Goal: Information Seeking & Learning: Learn about a topic

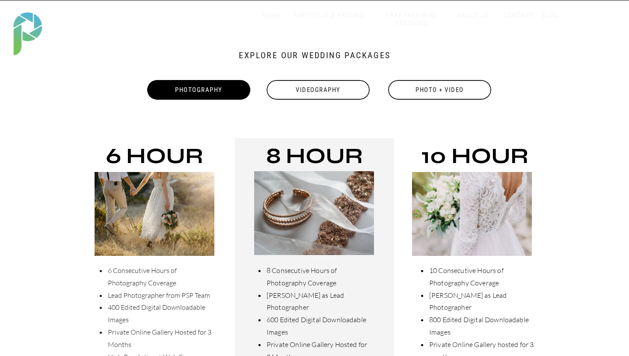
scroll to position [170, 0]
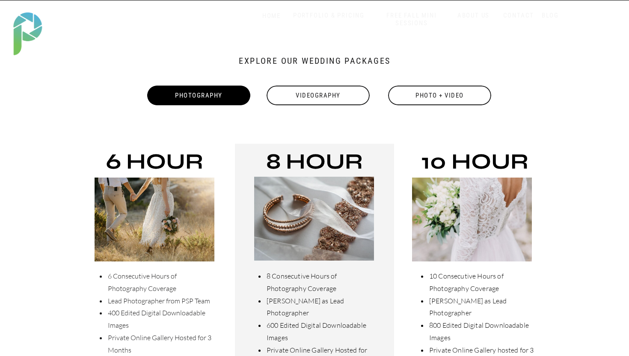
click at [440, 102] on div "Photo + Video" at bounding box center [439, 96] width 105 height 20
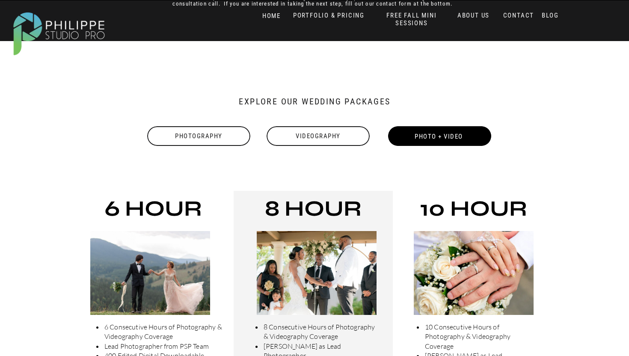
scroll to position [102, 0]
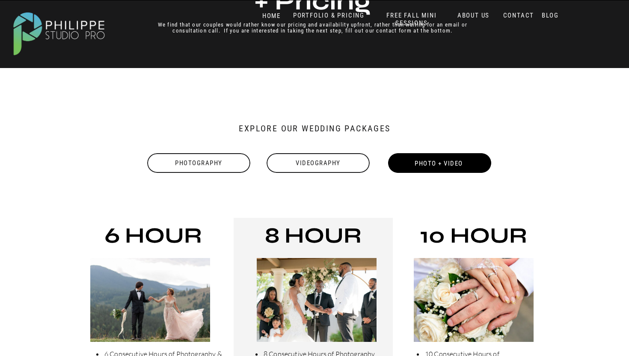
click at [222, 162] on div "Photography" at bounding box center [198, 163] width 105 height 20
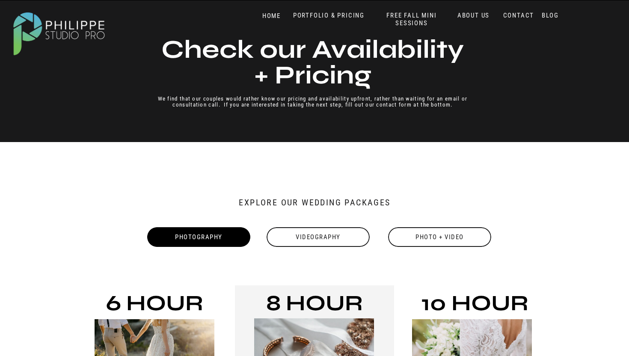
scroll to position [0, 0]
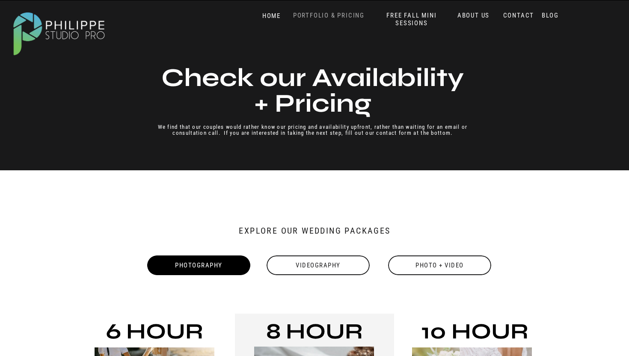
click at [345, 14] on nav "PORTFOLIO & PRICING" at bounding box center [329, 16] width 78 height 8
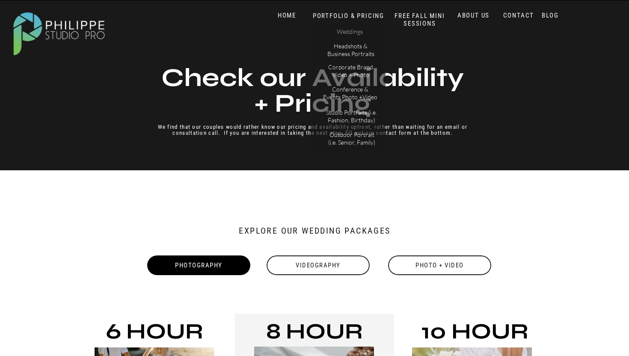
click at [348, 33] on p "Weddings" at bounding box center [350, 32] width 48 height 9
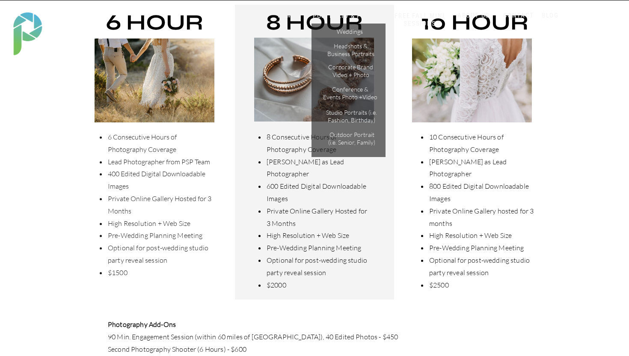
scroll to position [312, 0]
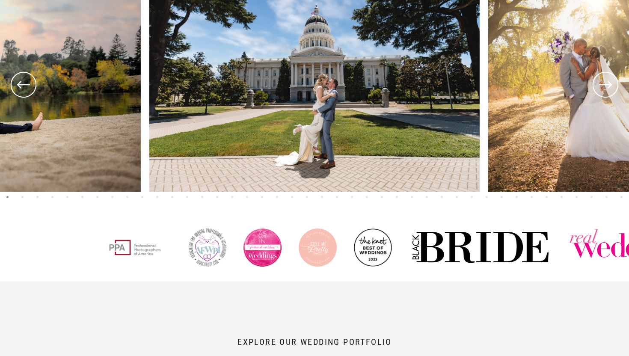
scroll to position [412, 0]
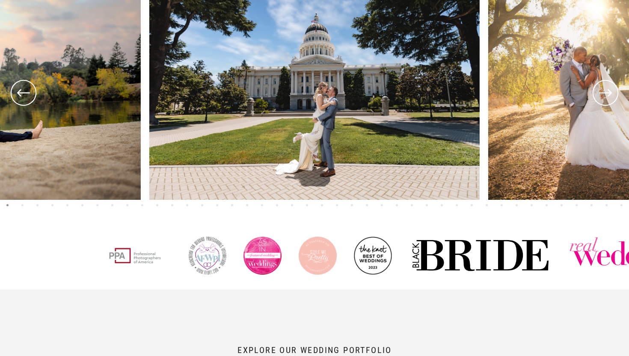
click at [610, 94] on icon at bounding box center [605, 92] width 13 height 7
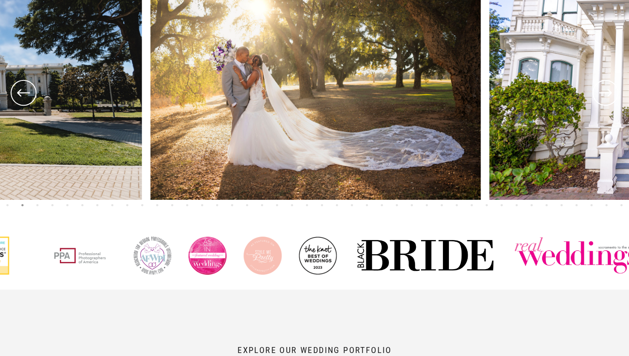
click at [610, 94] on icon at bounding box center [605, 92] width 13 height 7
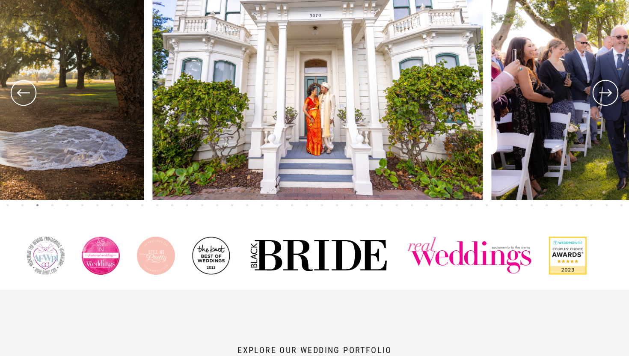
click at [610, 94] on icon at bounding box center [605, 92] width 13 height 7
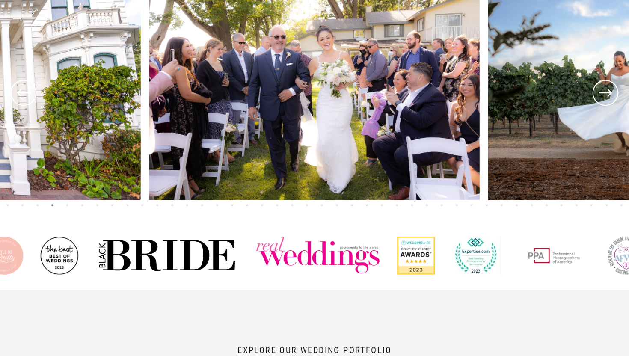
click at [610, 94] on icon at bounding box center [605, 92] width 13 height 7
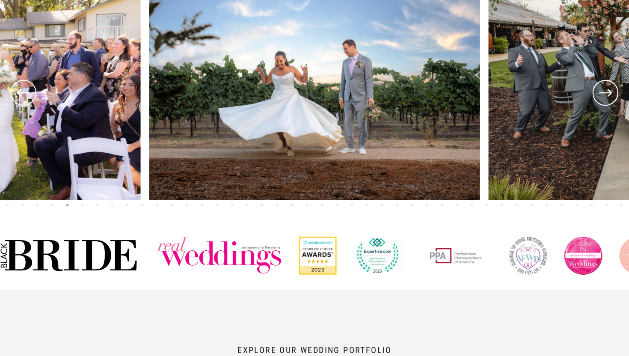
click at [610, 94] on icon at bounding box center [605, 92] width 13 height 7
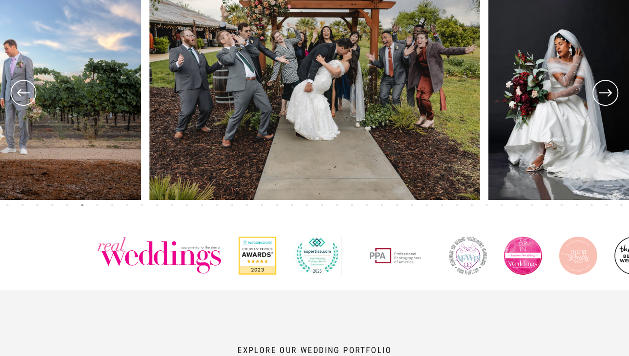
click at [610, 94] on icon at bounding box center [605, 92] width 13 height 7
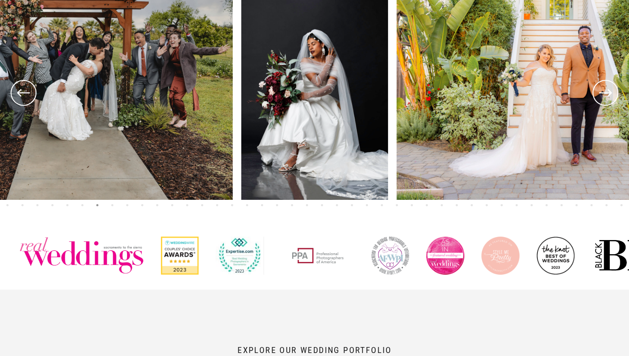
click at [610, 94] on icon at bounding box center [605, 92] width 13 height 7
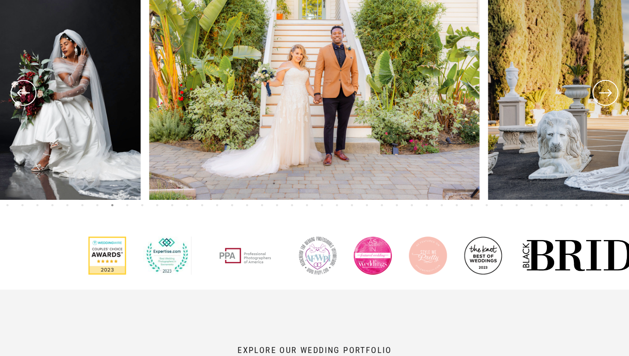
click at [610, 94] on icon at bounding box center [605, 92] width 13 height 7
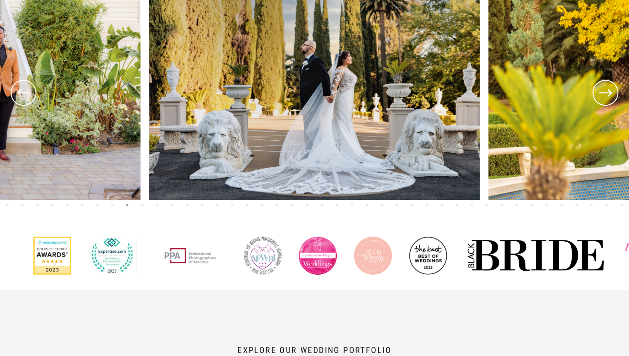
click at [610, 94] on icon at bounding box center [605, 92] width 13 height 7
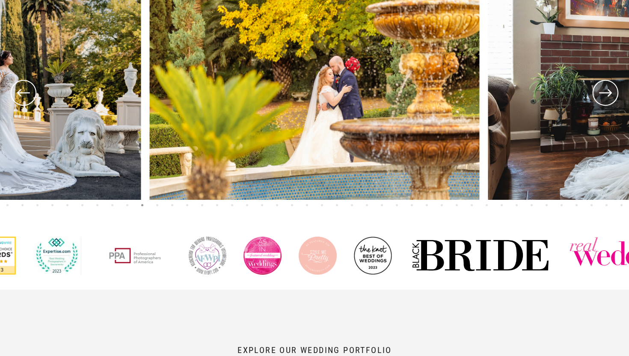
click at [610, 94] on icon at bounding box center [605, 92] width 13 height 7
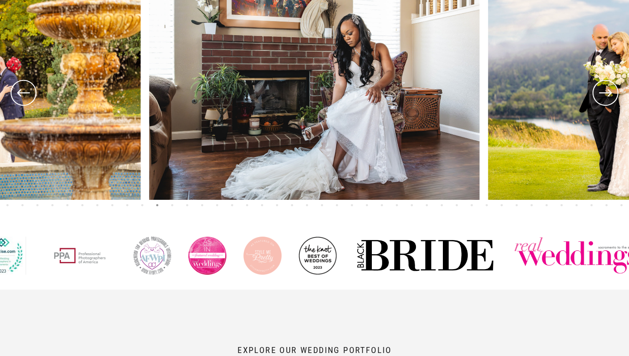
click at [610, 94] on icon at bounding box center [605, 92] width 13 height 7
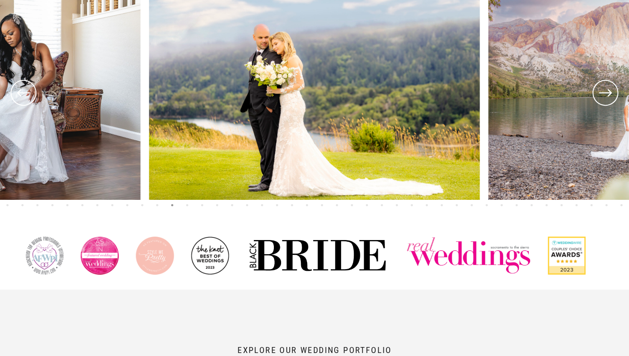
click at [610, 94] on icon at bounding box center [605, 92] width 13 height 7
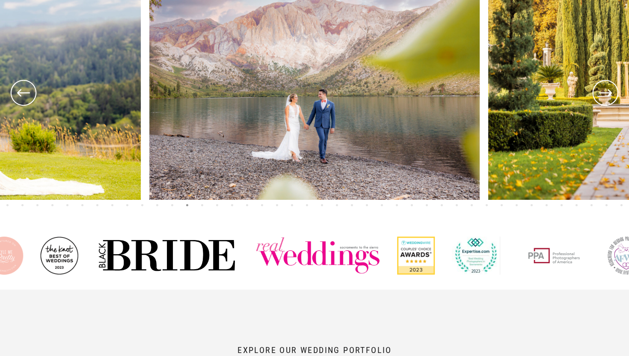
click at [610, 94] on icon at bounding box center [605, 92] width 13 height 7
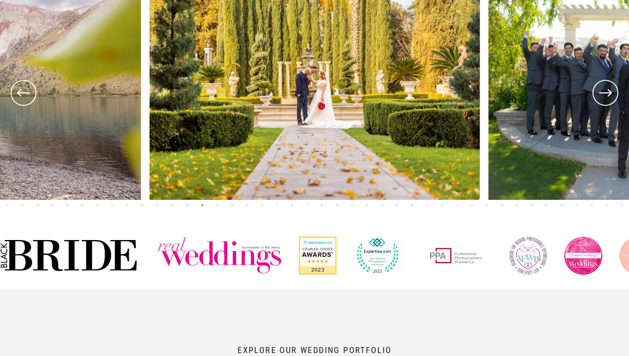
click at [610, 94] on icon at bounding box center [605, 92] width 13 height 7
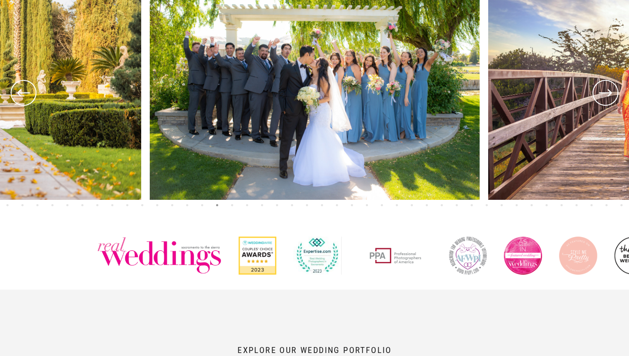
scroll to position [0, 0]
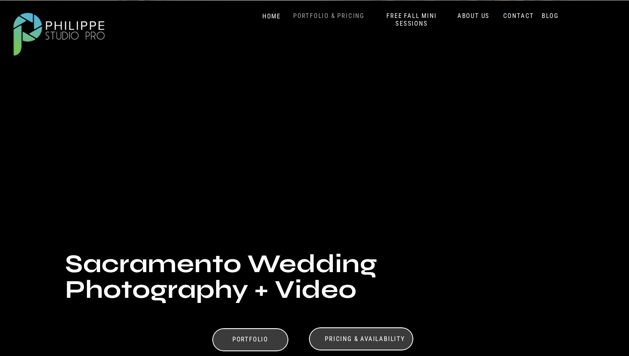
click at [336, 16] on nav "PORTFOLIO & PRICING" at bounding box center [329, 16] width 78 height 8
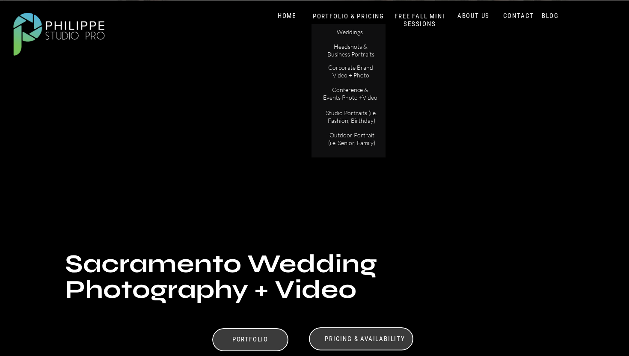
click at [353, 28] on div at bounding box center [349, 91] width 74 height 134
click at [353, 34] on p "Weddings" at bounding box center [350, 32] width 48 height 9
click at [350, 34] on p "Weddings" at bounding box center [350, 32] width 48 height 9
click at [350, 339] on h3 "Pricing & Availability" at bounding box center [365, 339] width 86 height 8
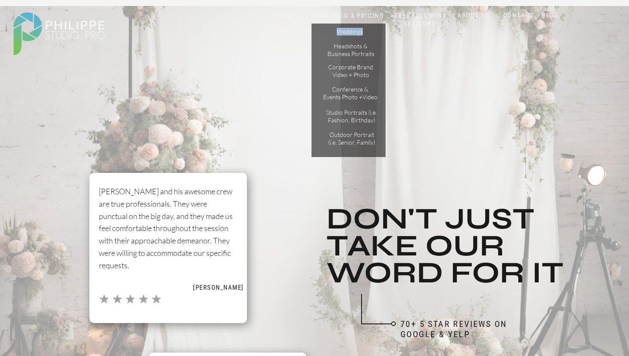
scroll to position [3373, 0]
